Goal: Task Accomplishment & Management: Manage account settings

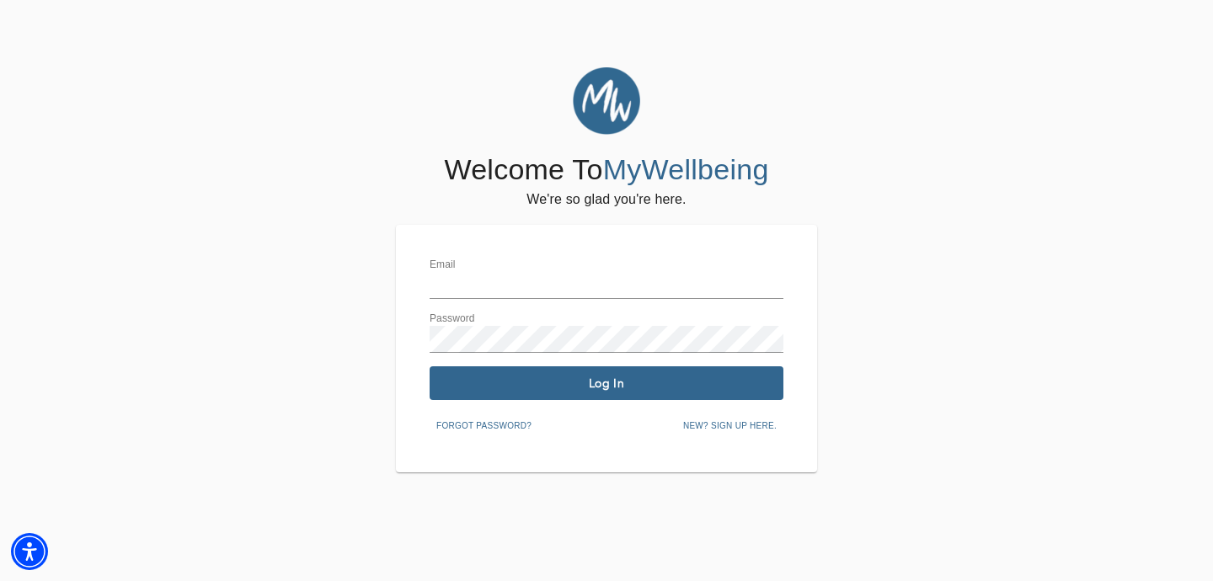
type input "[EMAIL_ADDRESS][DOMAIN_NAME]"
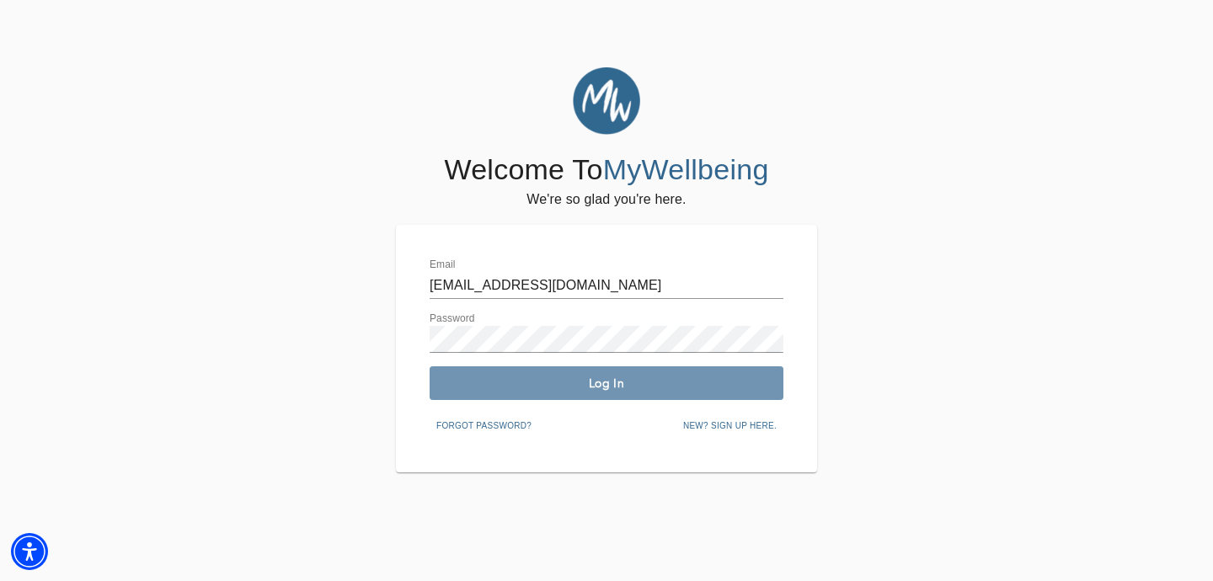
click at [538, 380] on span "Log In" at bounding box center [606, 384] width 340 height 16
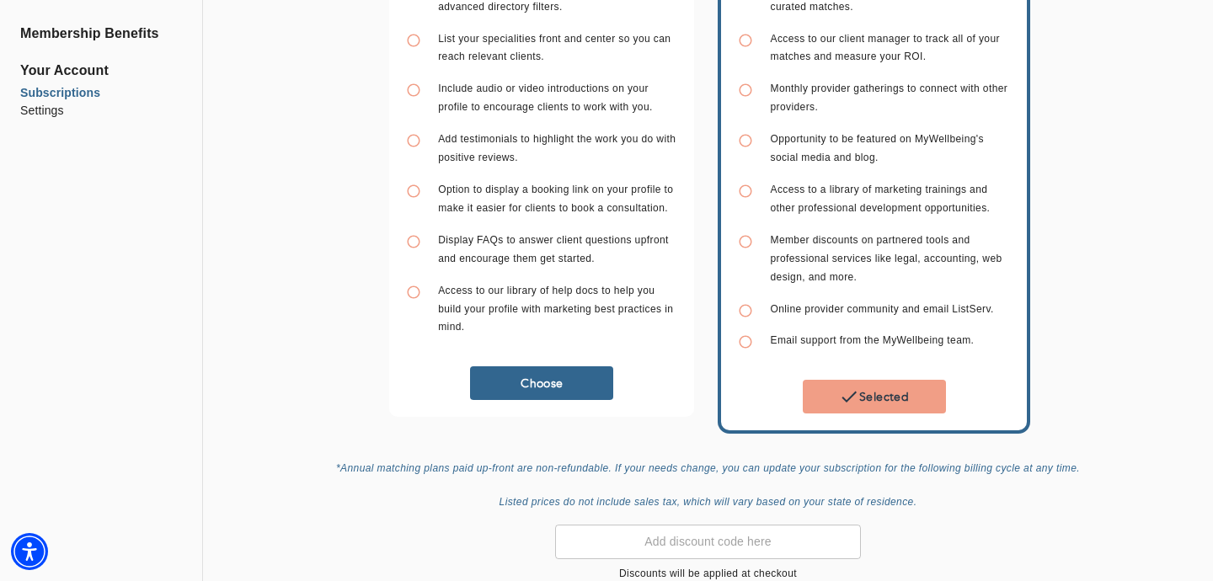
scroll to position [401, 0]
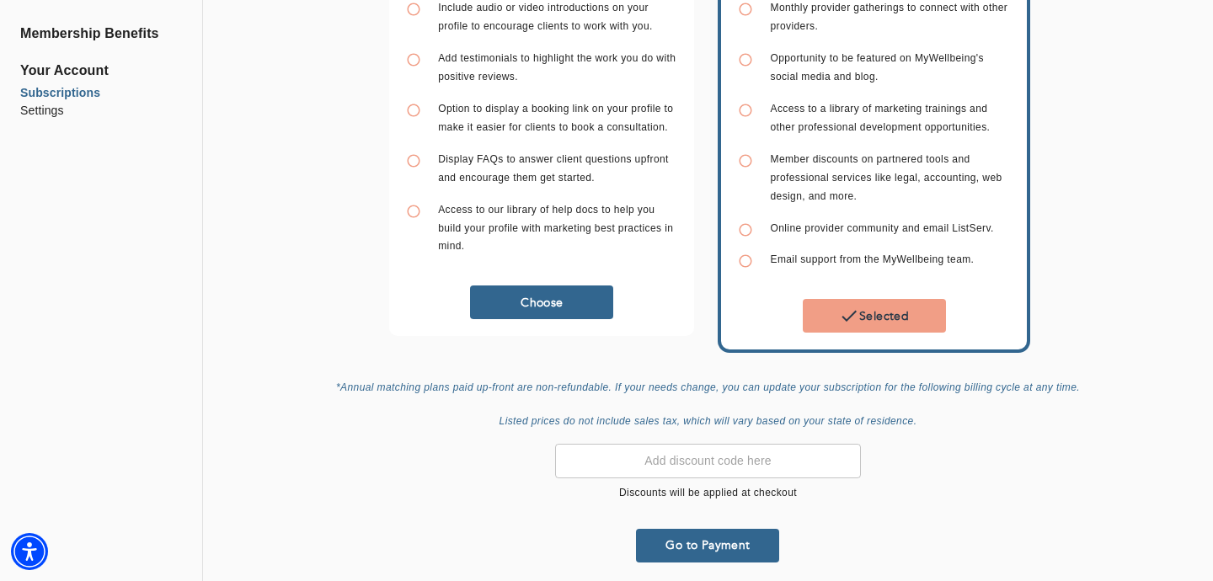
click at [737, 552] on button "Go to Payment" at bounding box center [707, 546] width 143 height 34
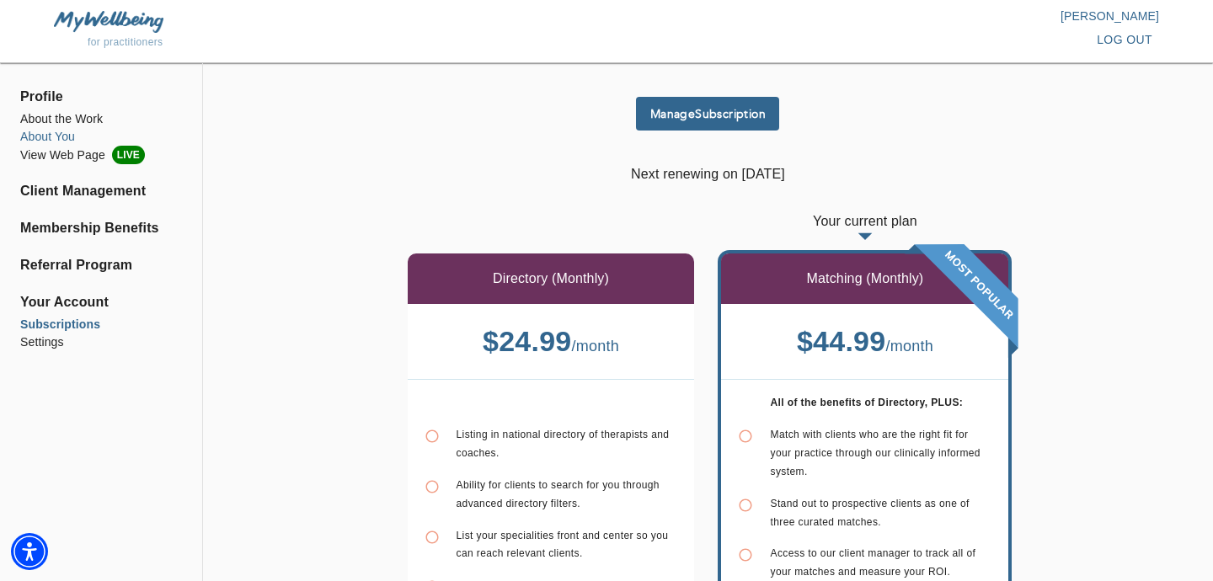
click at [65, 139] on li "About You" at bounding box center [101, 137] width 162 height 18
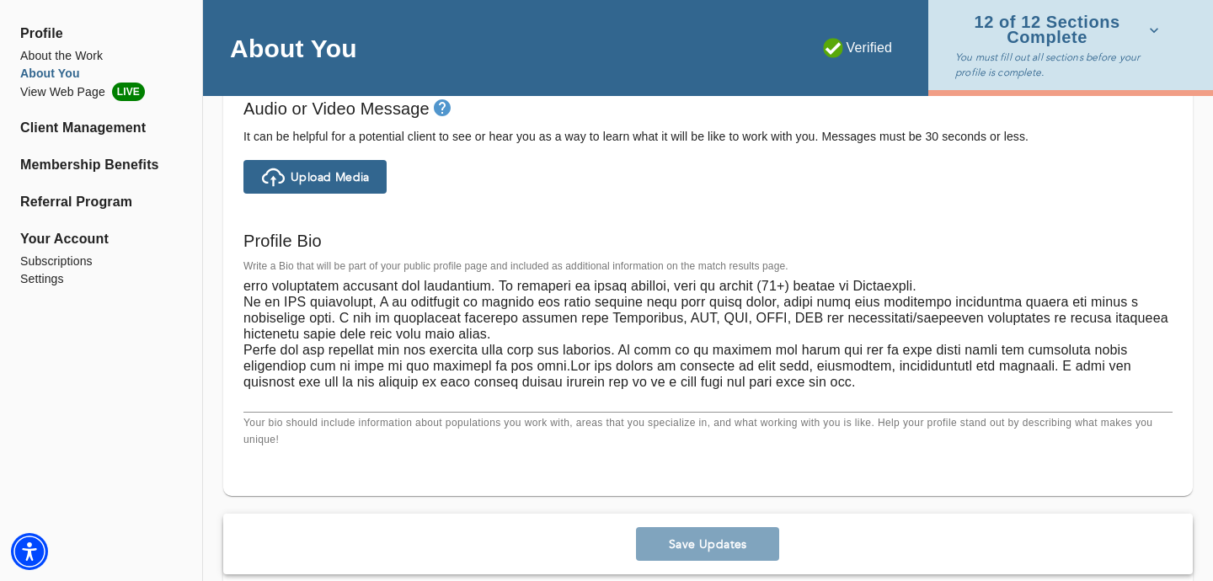
scroll to position [34, 0]
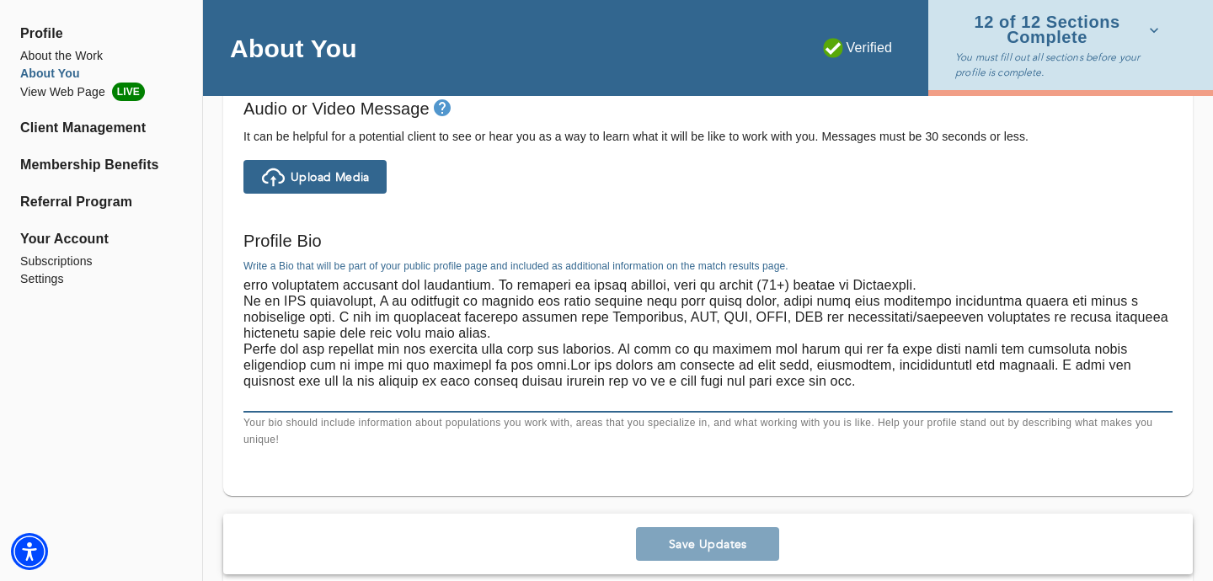
drag, startPoint x: 704, startPoint y: 318, endPoint x: 675, endPoint y: 318, distance: 29.5
click at [675, 318] on textarea at bounding box center [708, 343] width 929 height 128
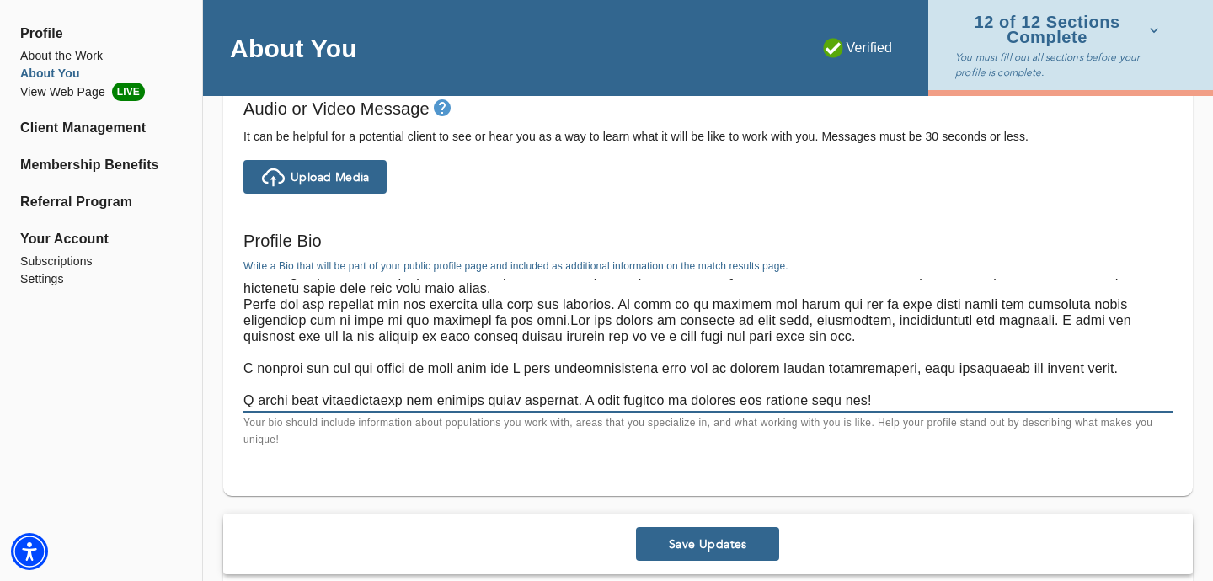
scroll to position [80, 0]
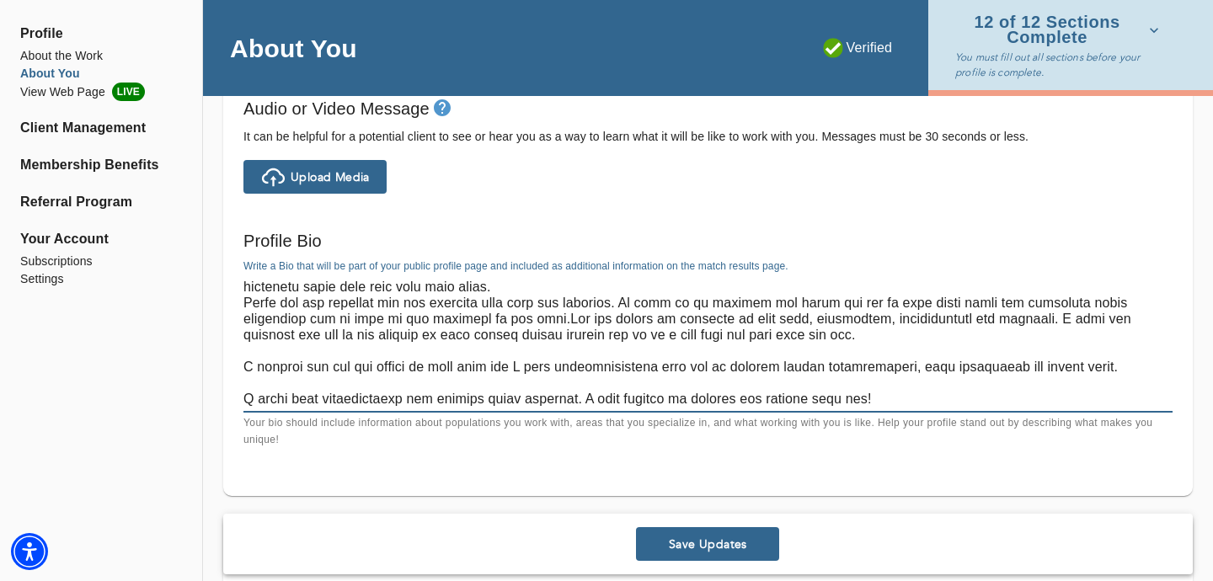
type textarea "Hello and welcome! My name is [PERSON_NAME] and I am a Licensed Clinical Social…"
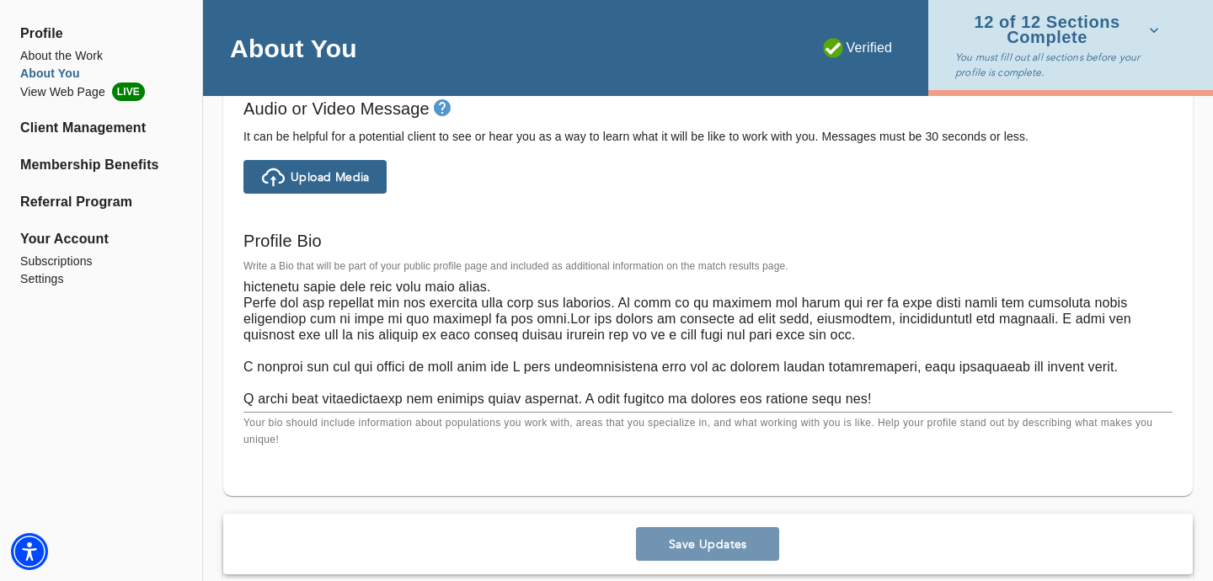
click at [672, 534] on button "Save Updates" at bounding box center [707, 544] width 143 height 34
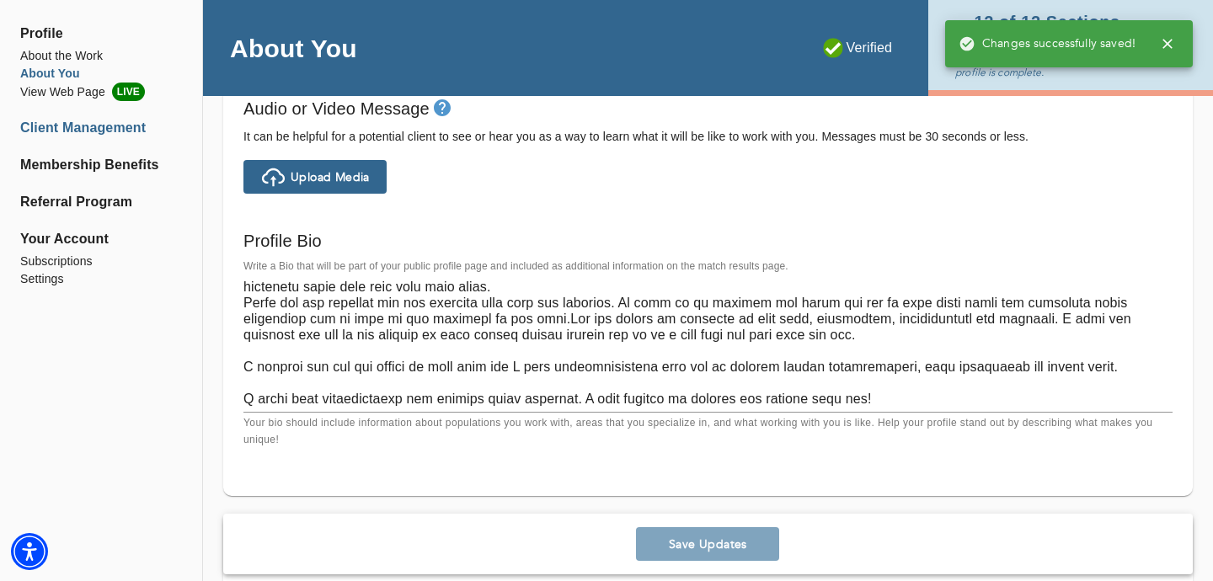
click at [76, 130] on li "Client Management" at bounding box center [101, 128] width 162 height 20
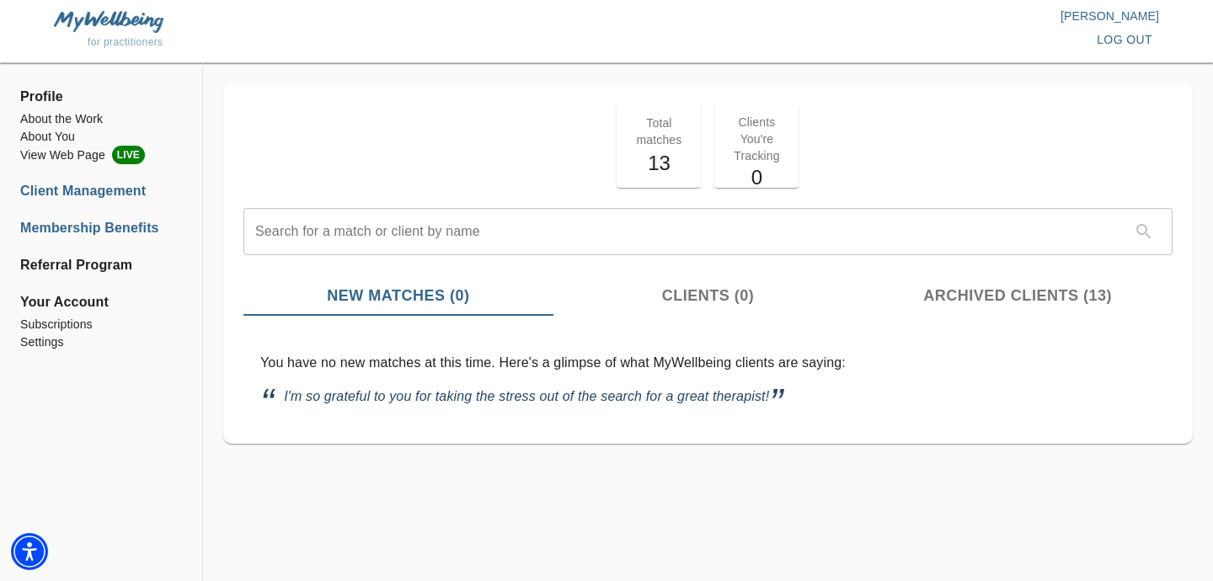
click at [86, 232] on li "Membership Benefits" at bounding box center [101, 228] width 162 height 20
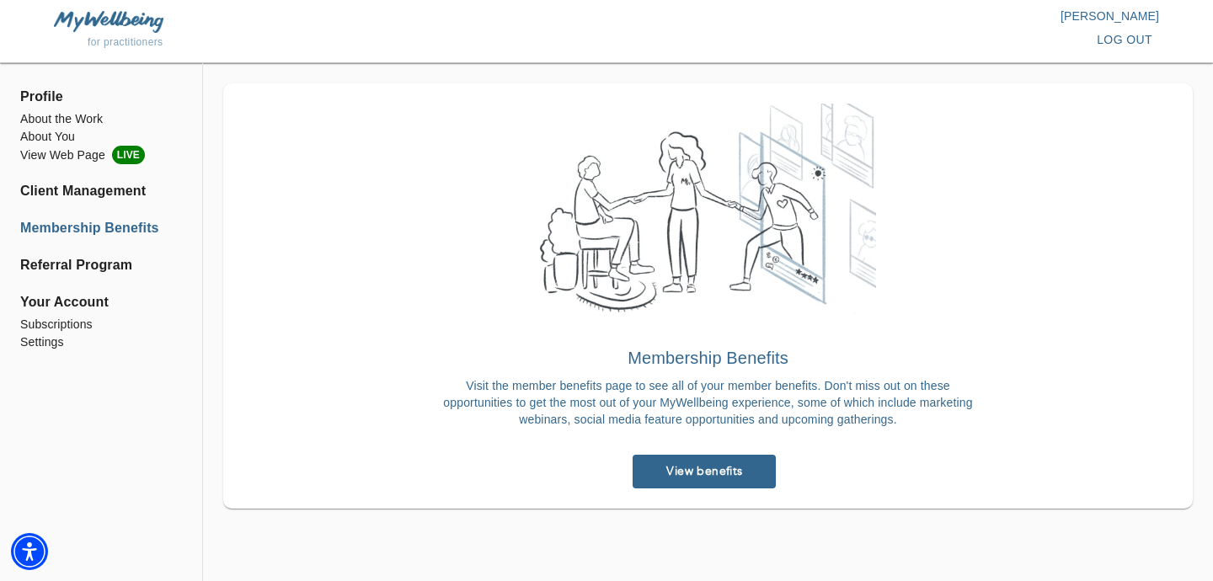
click at [46, 95] on span "Profile" at bounding box center [101, 97] width 162 height 20
